Goal: Task Accomplishment & Management: Manage account settings

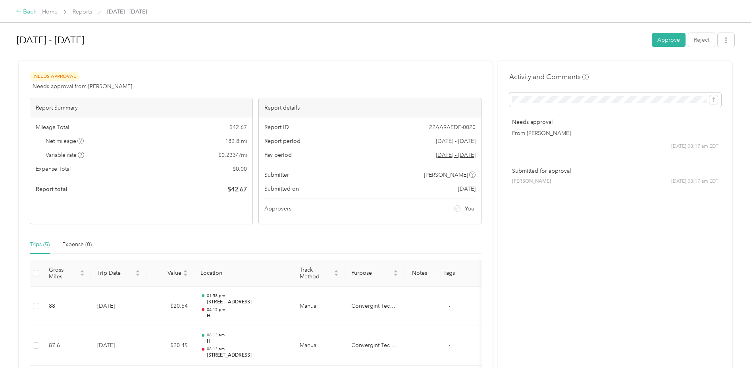
click at [18, 11] on icon at bounding box center [19, 11] width 6 height 6
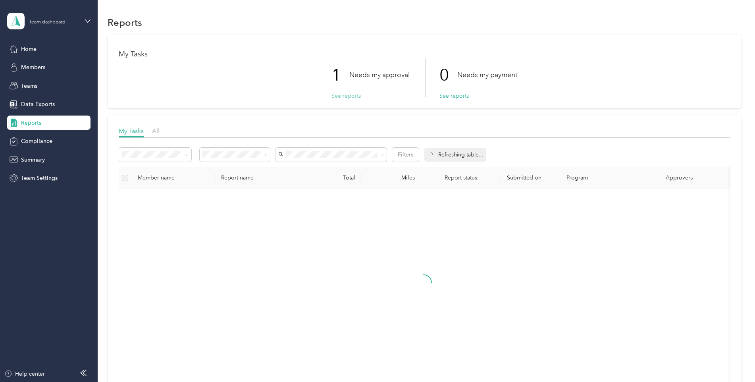
click at [344, 96] on button "See reports" at bounding box center [346, 96] width 29 height 8
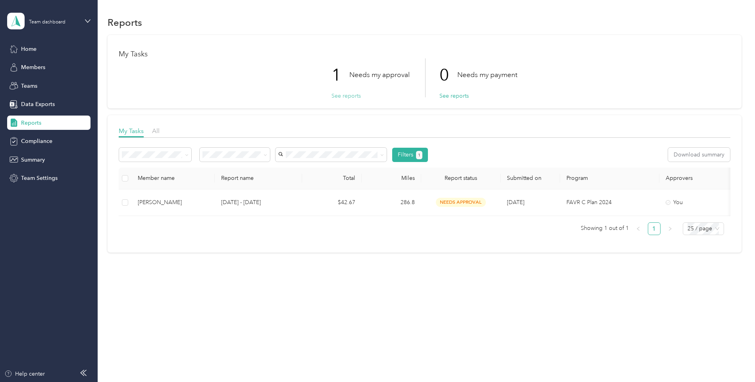
click at [350, 97] on button "See reports" at bounding box center [346, 96] width 29 height 8
drag, startPoint x: 349, startPoint y: 97, endPoint x: 341, endPoint y: 97, distance: 8.0
click at [346, 98] on button "See reports" at bounding box center [346, 96] width 29 height 8
click at [341, 97] on button "See reports" at bounding box center [346, 96] width 29 height 8
click at [341, 95] on button "See reports" at bounding box center [346, 96] width 29 height 8
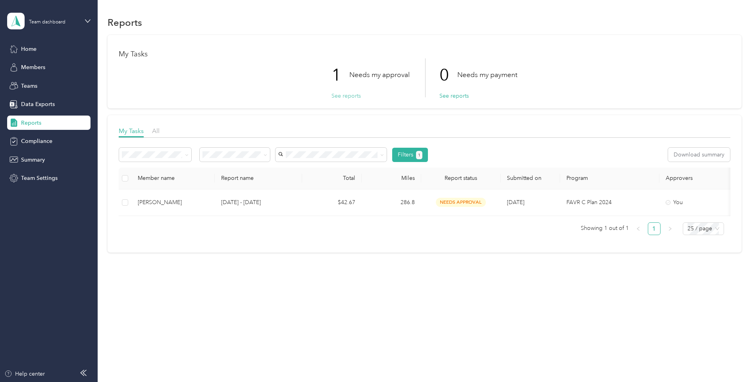
click at [341, 93] on button "See reports" at bounding box center [346, 96] width 29 height 8
click at [353, 95] on button "See reports" at bounding box center [346, 96] width 29 height 8
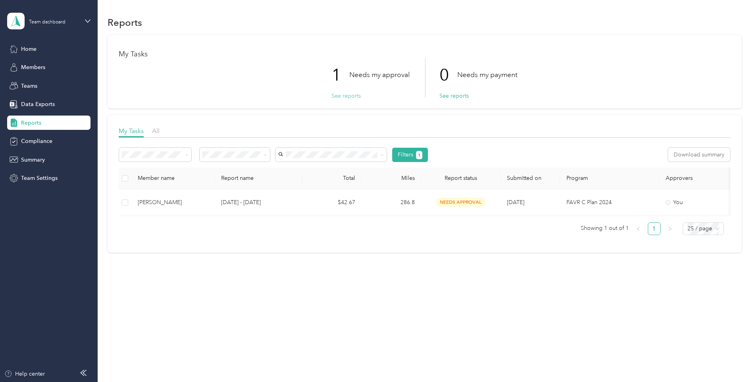
click at [353, 95] on button "See reports" at bounding box center [346, 96] width 29 height 8
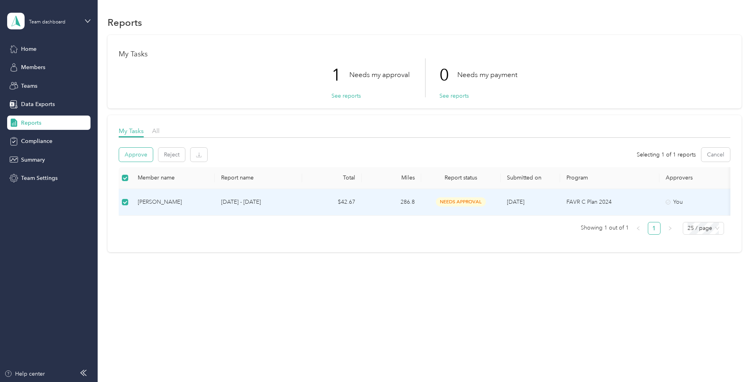
click at [139, 151] on button "Approve" at bounding box center [136, 155] width 34 height 14
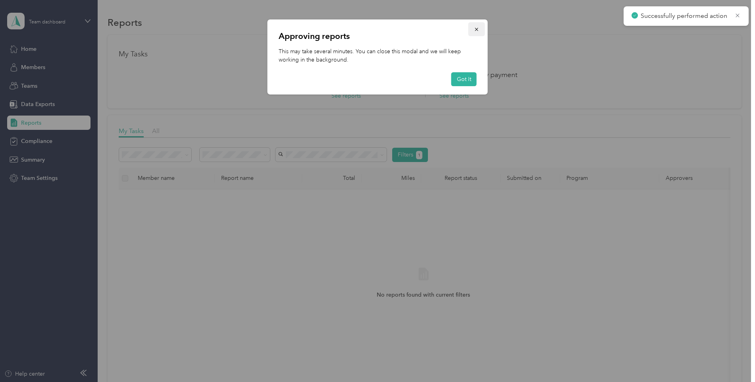
click at [475, 25] on button "button" at bounding box center [477, 29] width 17 height 14
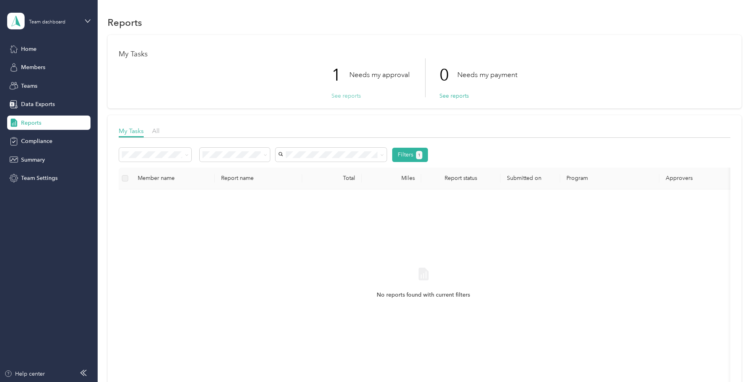
click at [337, 94] on button "See reports" at bounding box center [346, 96] width 29 height 8
